Goal: Go to known website: Access a specific website the user already knows

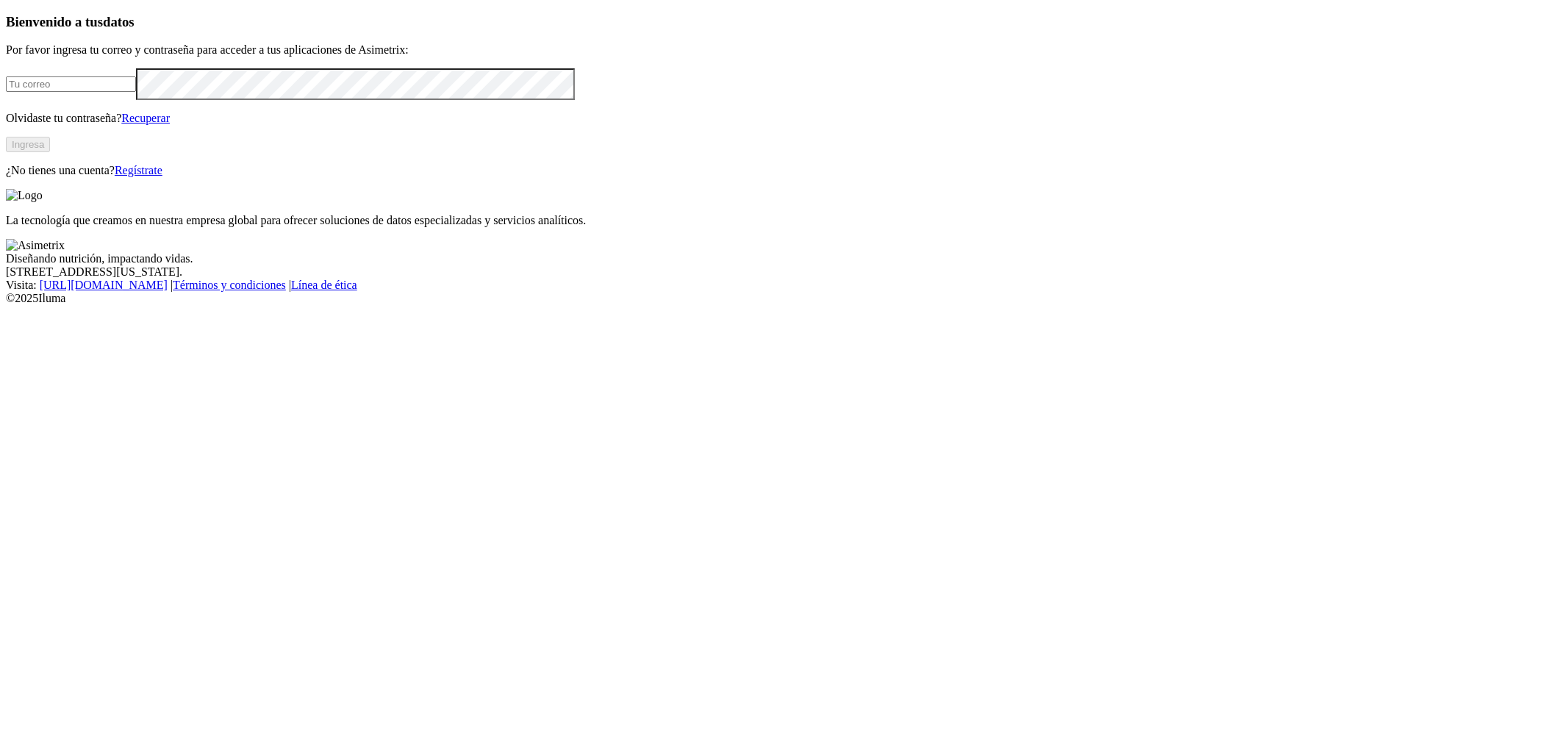
type input "[PERSON_NAME][EMAIL_ADDRESS][DOMAIN_NAME]"
click at [50, 152] on button "Ingresa" at bounding box center [28, 144] width 44 height 16
